Goal: Task Accomplishment & Management: Manage account settings

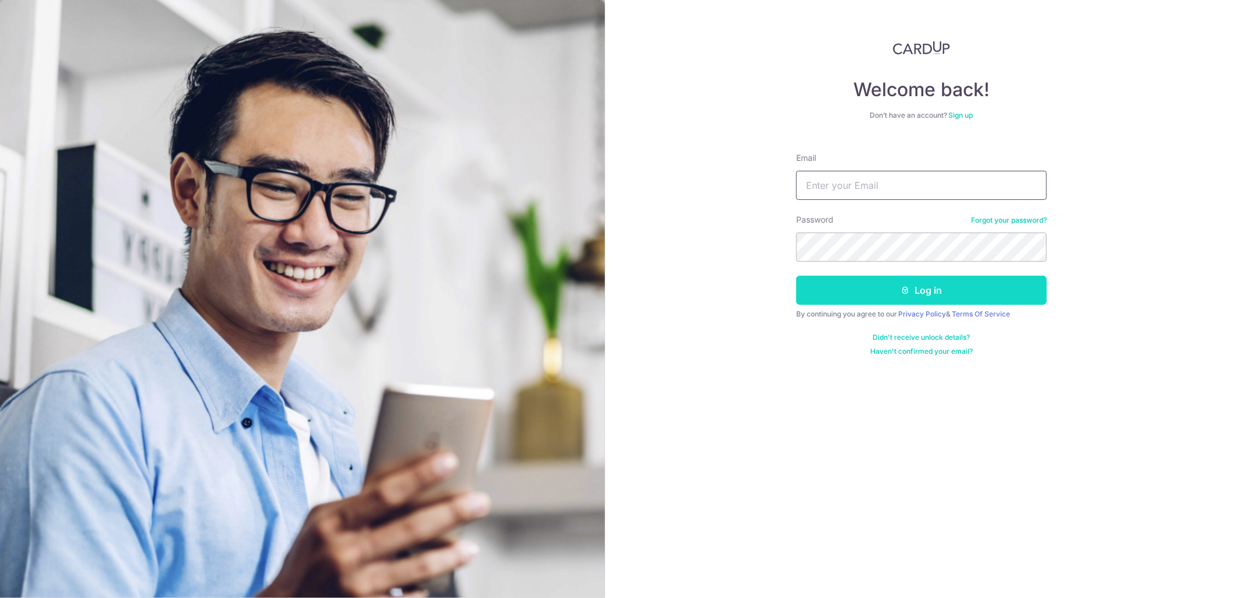
type input "[PERSON_NAME][EMAIL_ADDRESS][DOMAIN_NAME]"
click at [920, 296] on button "Log in" at bounding box center [921, 290] width 251 height 29
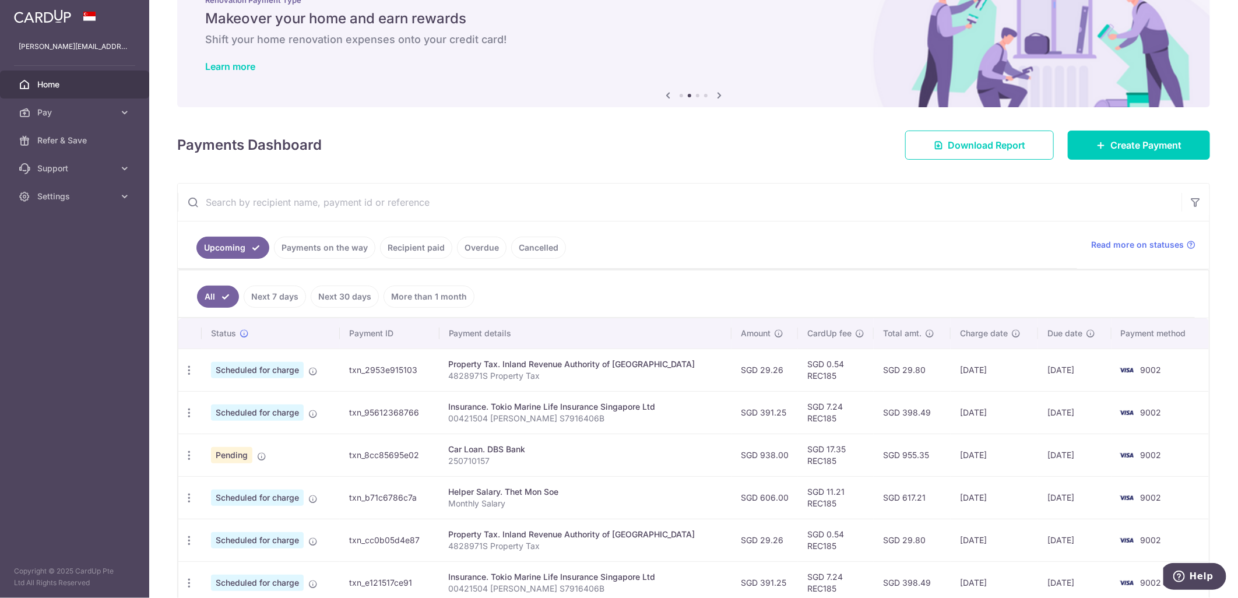
scroll to position [65, 0]
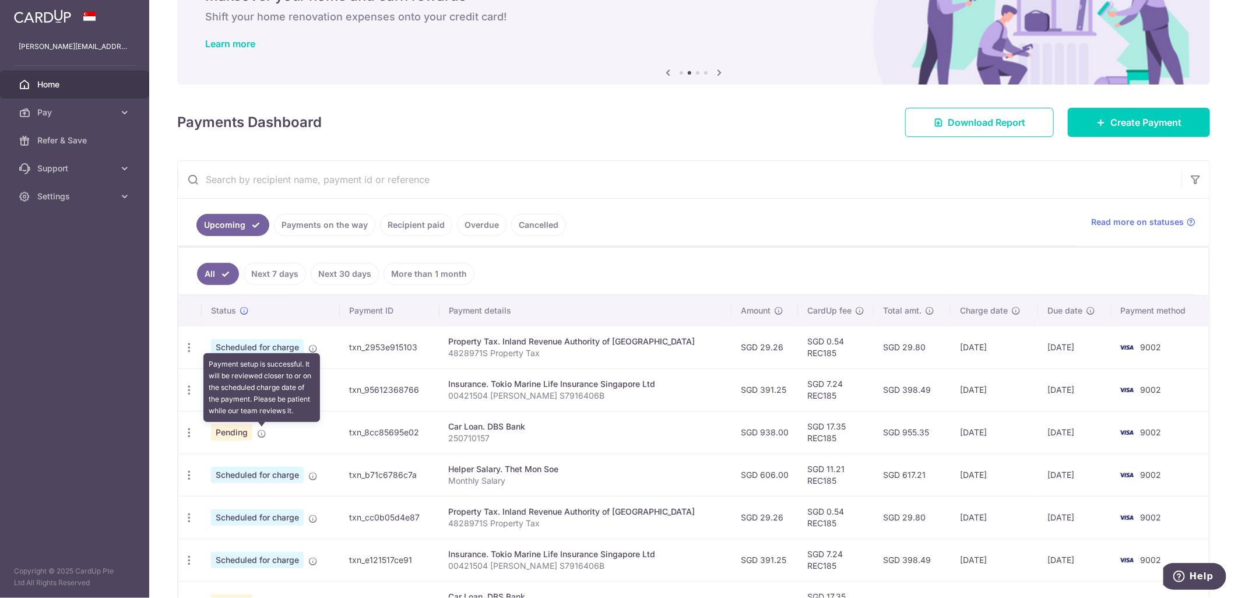
click at [261, 435] on icon at bounding box center [261, 433] width 9 height 9
